Goal: Task Accomplishment & Management: Use online tool/utility

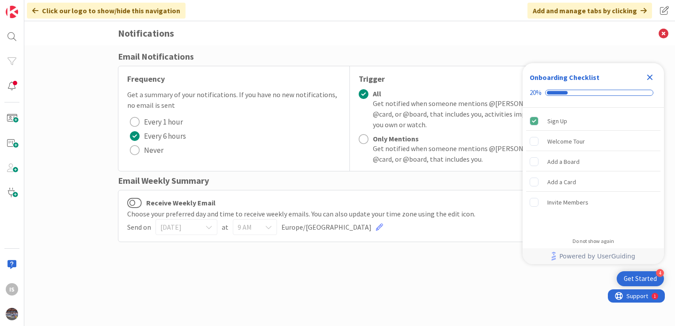
click at [652, 75] on icon "Close Checklist" at bounding box center [650, 78] width 6 height 6
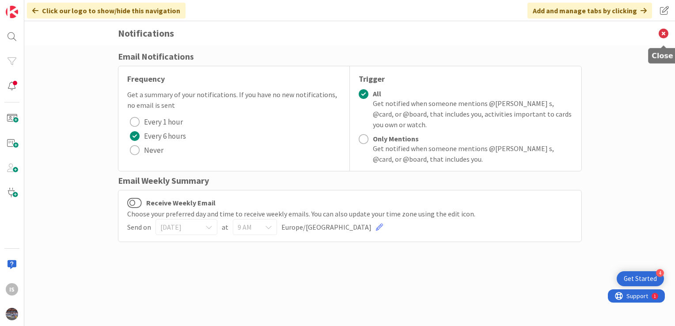
click at [667, 31] on icon at bounding box center [663, 33] width 23 height 24
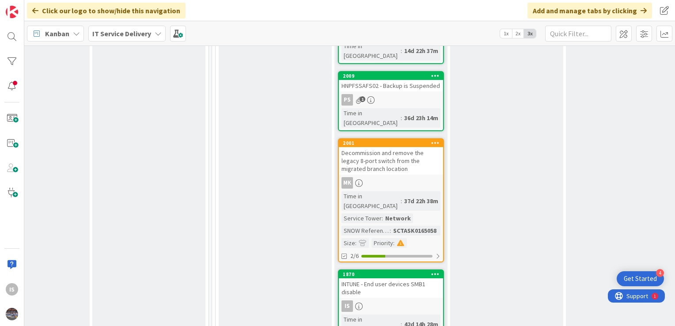
scroll to position [1085, 402]
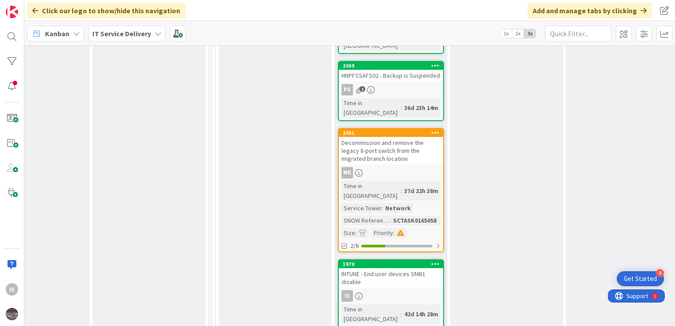
click at [398, 268] on div "INTUNE - End user devices SMB1 disable" at bounding box center [391, 277] width 104 height 19
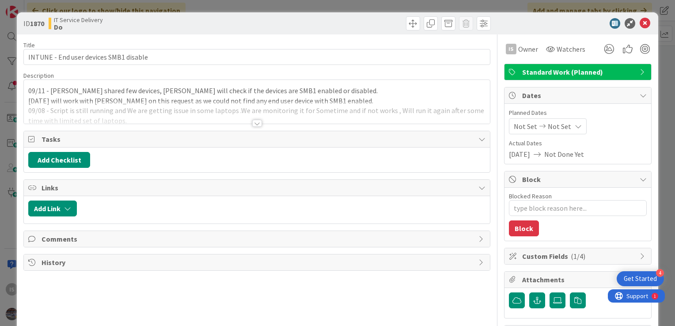
type textarea "x"
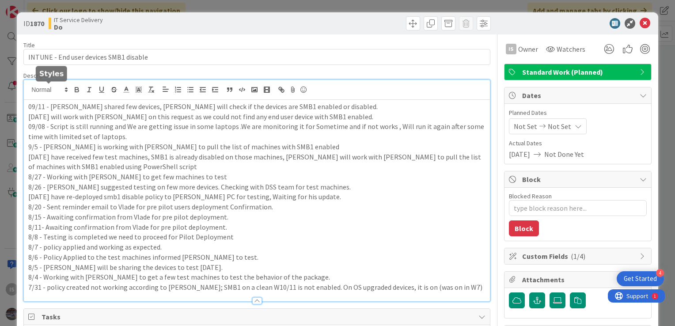
click at [29, 89] on div "09/11 - [PERSON_NAME] shared few devices, [PERSON_NAME] will check if the devic…" at bounding box center [257, 190] width 466 height 221
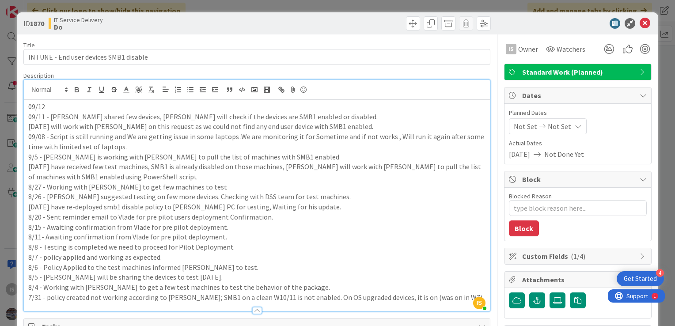
click at [51, 106] on p "09/12" at bounding box center [256, 107] width 457 height 10
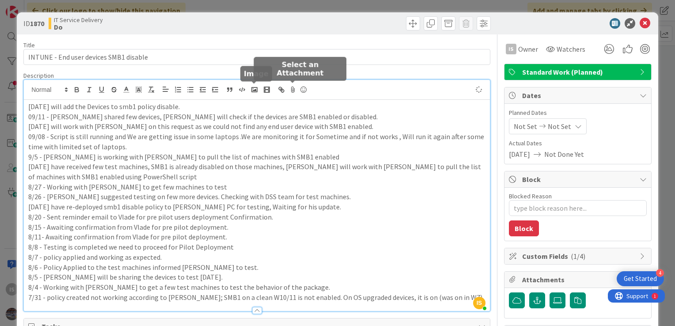
type textarea "x"
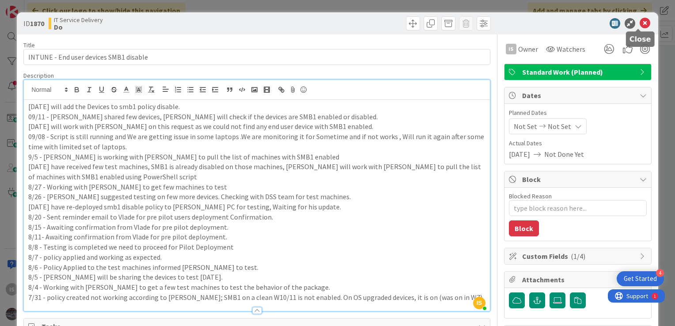
click at [640, 24] on icon at bounding box center [645, 23] width 11 height 11
